Goal: Task Accomplishment & Management: Complete application form

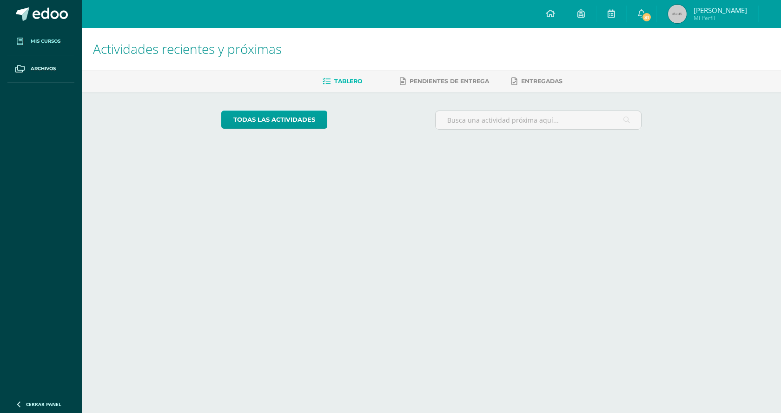
click at [55, 45] on link "Mis cursos" at bounding box center [40, 41] width 67 height 27
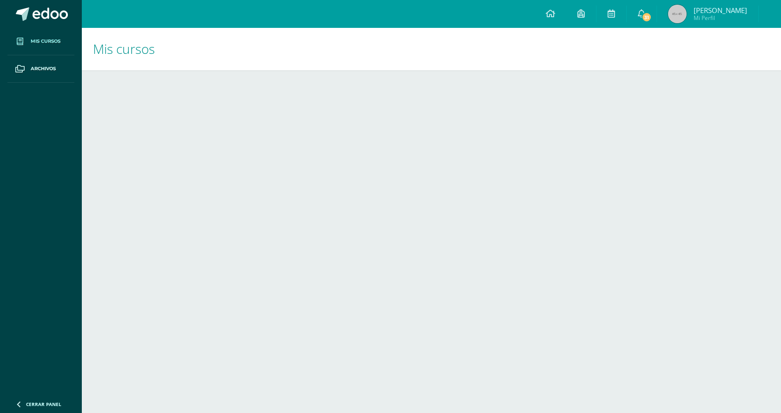
click at [452, 125] on html "Mis cursos Archivos Cerrar panel Administración Financiera Cuarto PC Perito Con…" at bounding box center [390, 62] width 781 height 125
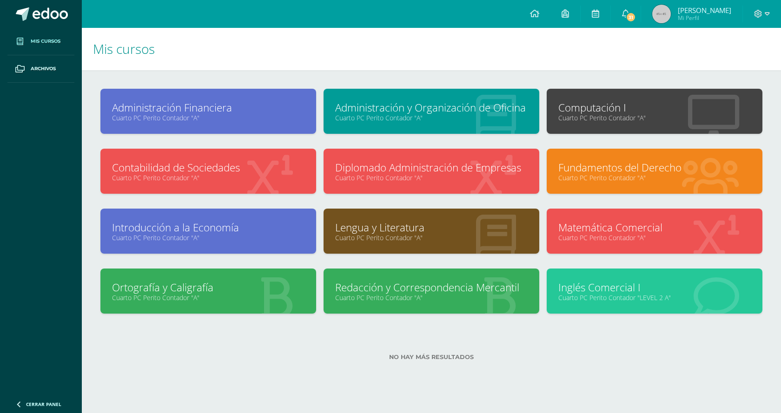
click at [618, 114] on link "Cuarto PC Perito Contador "A"" at bounding box center [654, 117] width 192 height 9
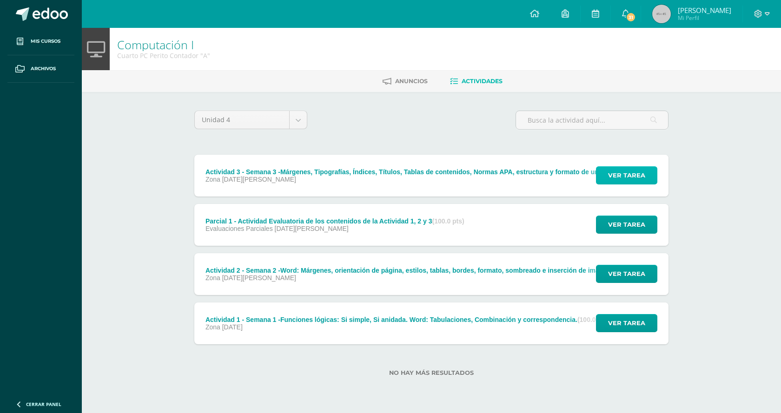
click at [623, 176] on span "Ver tarea" at bounding box center [626, 175] width 37 height 17
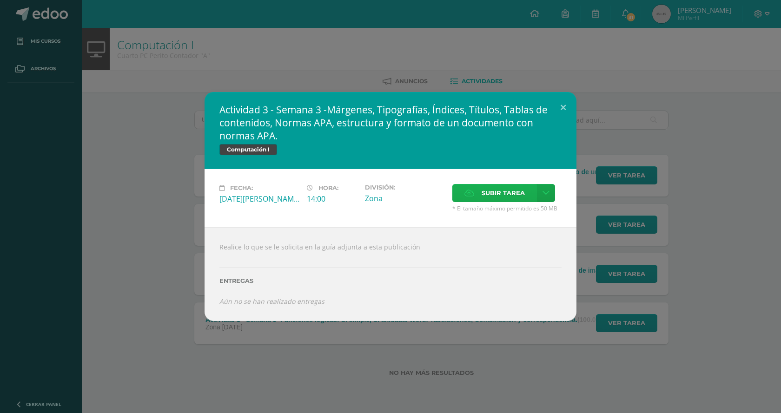
click at [489, 186] on span "Subir tarea" at bounding box center [503, 193] width 43 height 17
click at [0, 0] on input "Subir tarea" at bounding box center [0, 0] width 0 height 0
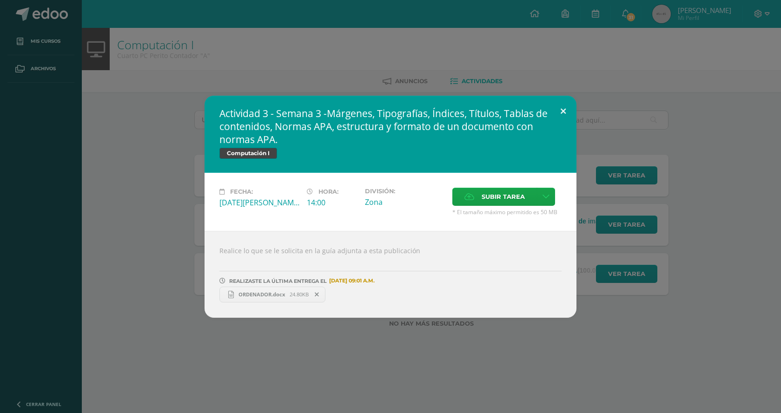
click at [561, 105] on button at bounding box center [563, 112] width 26 height 32
